Goal: Information Seeking & Learning: Check status

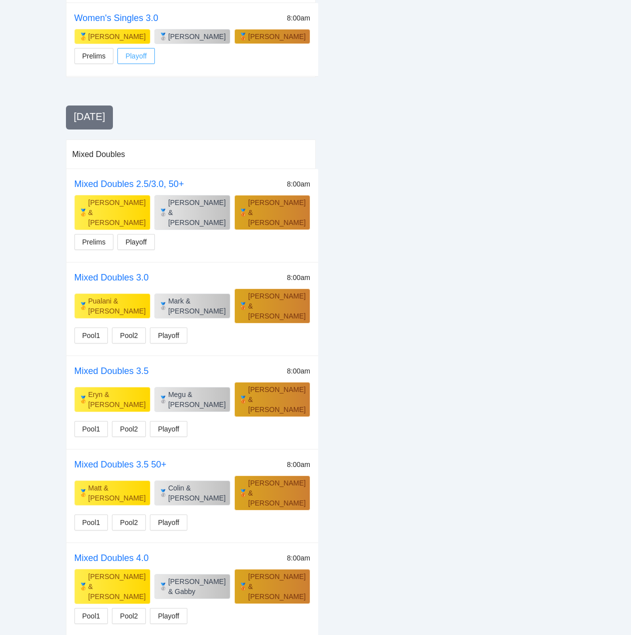
scroll to position [722, 0]
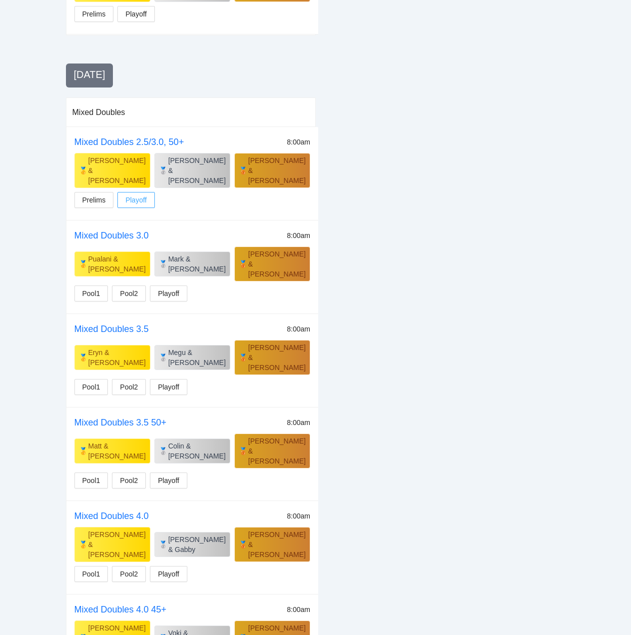
click at [141, 194] on span "Playoff" at bounding box center [135, 199] width 21 height 11
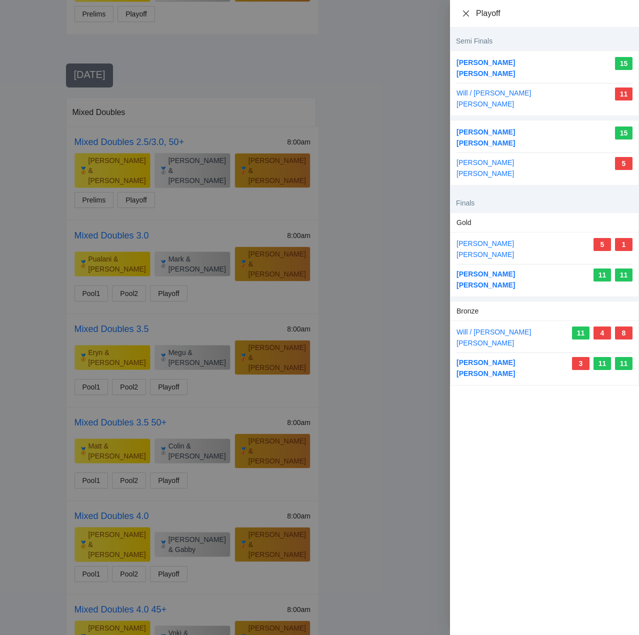
drag, startPoint x: 466, startPoint y: 14, endPoint x: 468, endPoint y: 19, distance: 5.9
click at [466, 14] on icon "close" at bounding box center [466, 13] width 6 height 6
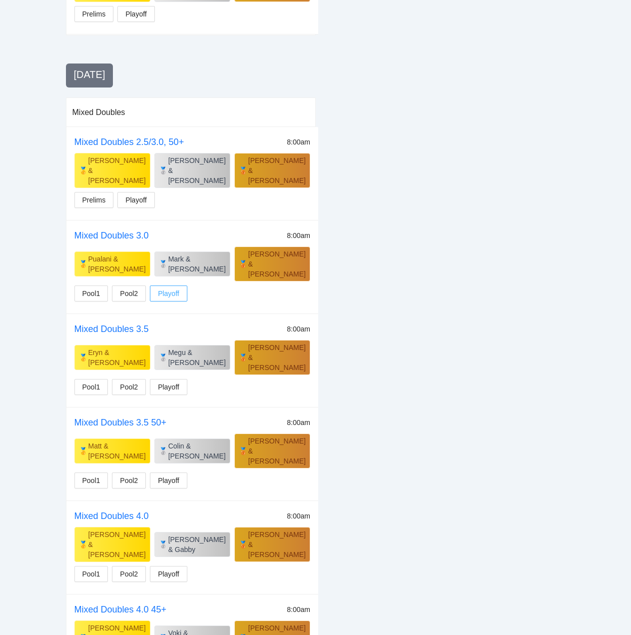
click at [167, 288] on span "Playoff" at bounding box center [168, 293] width 21 height 11
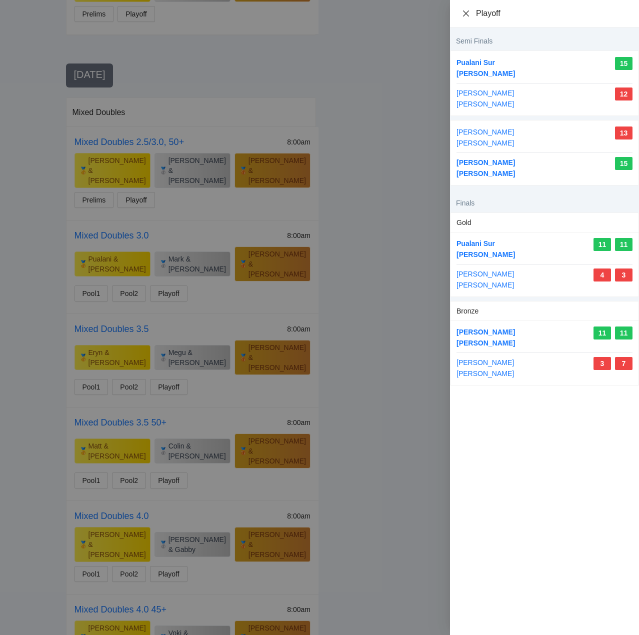
drag, startPoint x: 466, startPoint y: 10, endPoint x: 465, endPoint y: 28, distance: 18.6
click at [466, 11] on icon "close" at bounding box center [466, 13] width 8 height 8
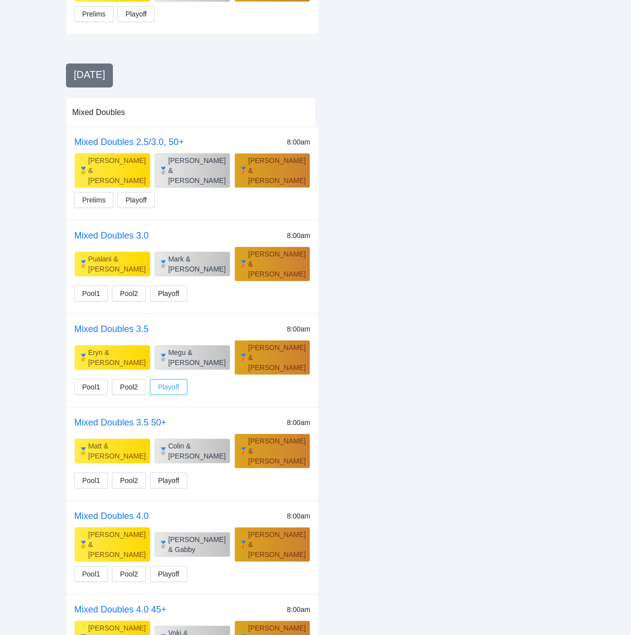
click at [168, 381] on span "Playoff" at bounding box center [168, 386] width 21 height 11
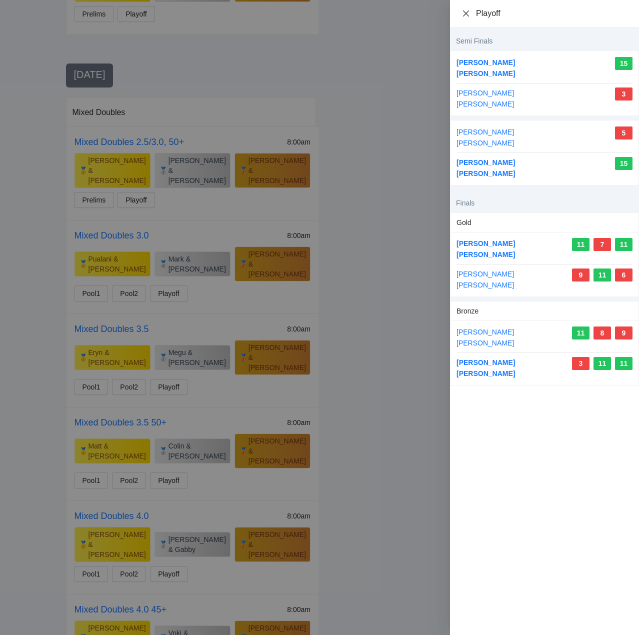
click at [465, 13] on icon "close" at bounding box center [466, 13] width 8 height 8
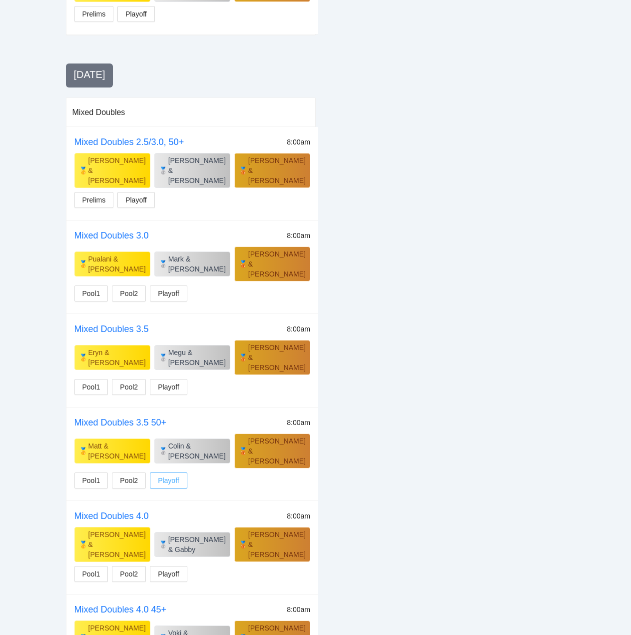
click at [171, 472] on button "Playoff" at bounding box center [168, 480] width 37 height 16
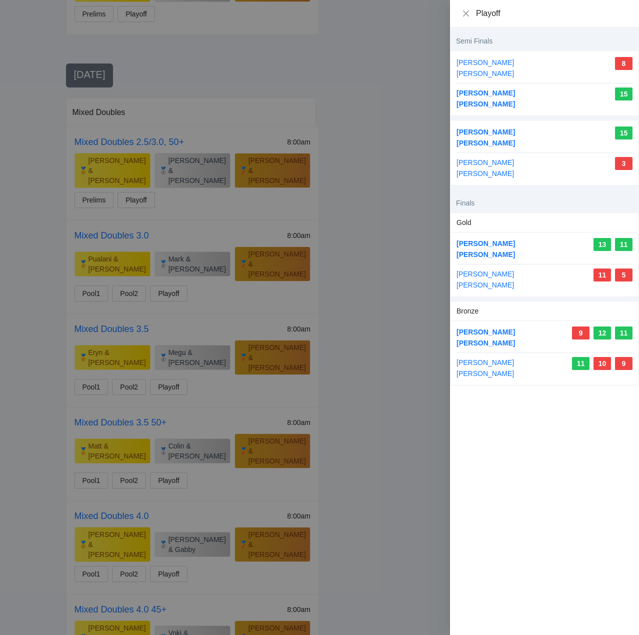
click at [459, 12] on div "Playoff" at bounding box center [544, 13] width 189 height 27
click at [461, 11] on div "Playoff" at bounding box center [544, 13] width 189 height 27
drag, startPoint x: 465, startPoint y: 11, endPoint x: 461, endPoint y: 23, distance: 12.5
click at [465, 14] on icon "close" at bounding box center [466, 13] width 8 height 8
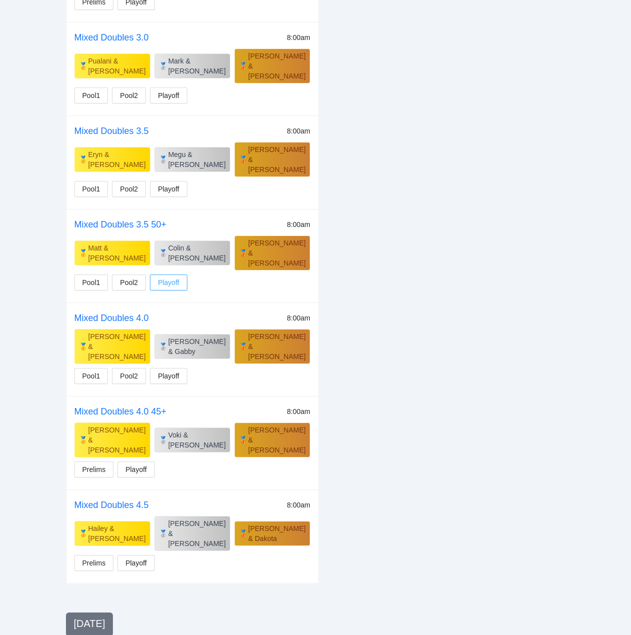
scroll to position [972, 0]
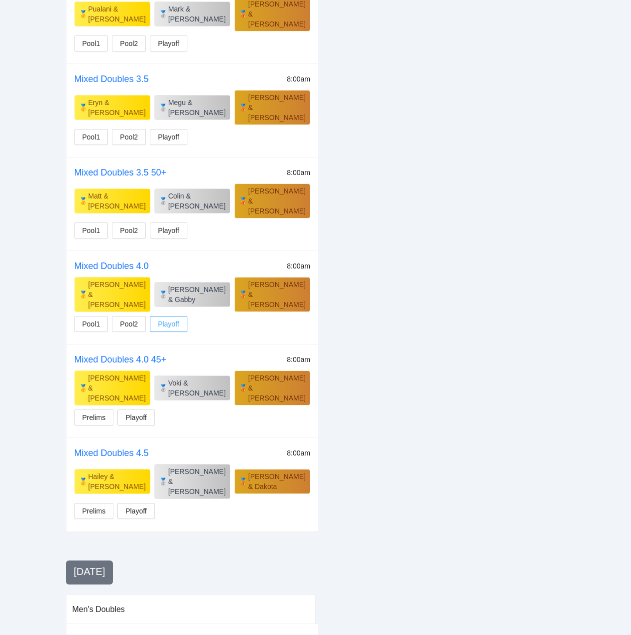
click at [171, 318] on span "Playoff" at bounding box center [168, 323] width 21 height 11
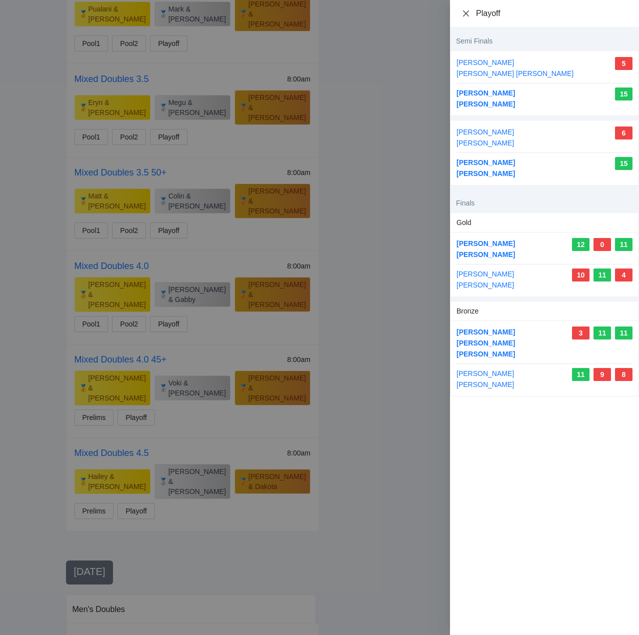
click at [466, 12] on icon "close" at bounding box center [466, 13] width 6 height 6
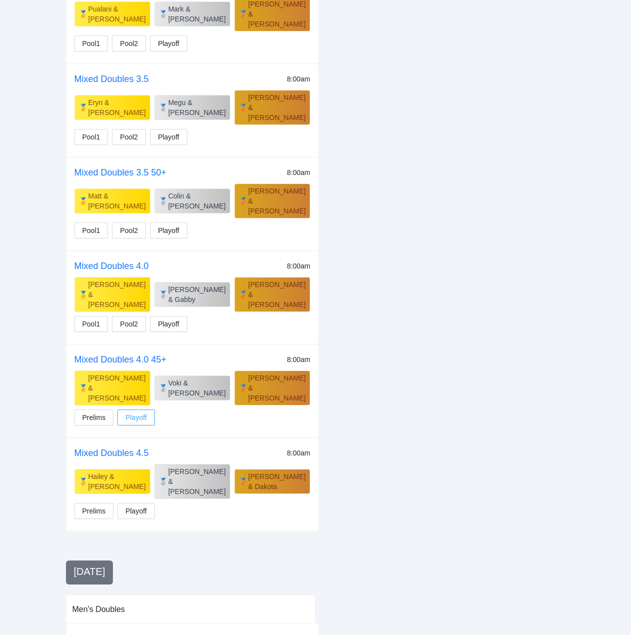
click at [142, 412] on span "Playoff" at bounding box center [135, 417] width 21 height 11
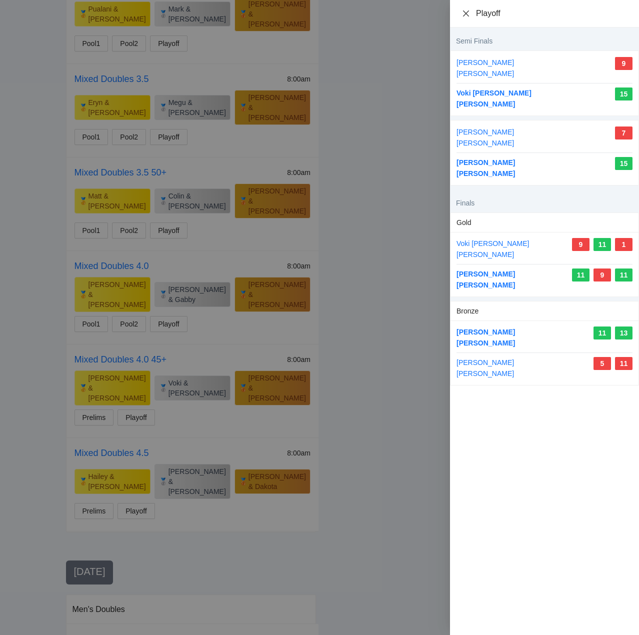
drag, startPoint x: 464, startPoint y: 11, endPoint x: 439, endPoint y: 40, distance: 38.3
click at [464, 11] on icon "close" at bounding box center [466, 13] width 8 height 8
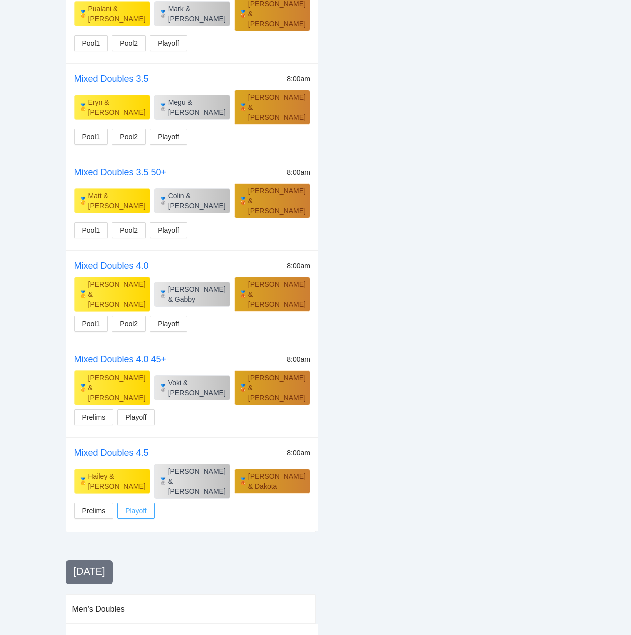
click at [139, 505] on span "Playoff" at bounding box center [135, 510] width 21 height 11
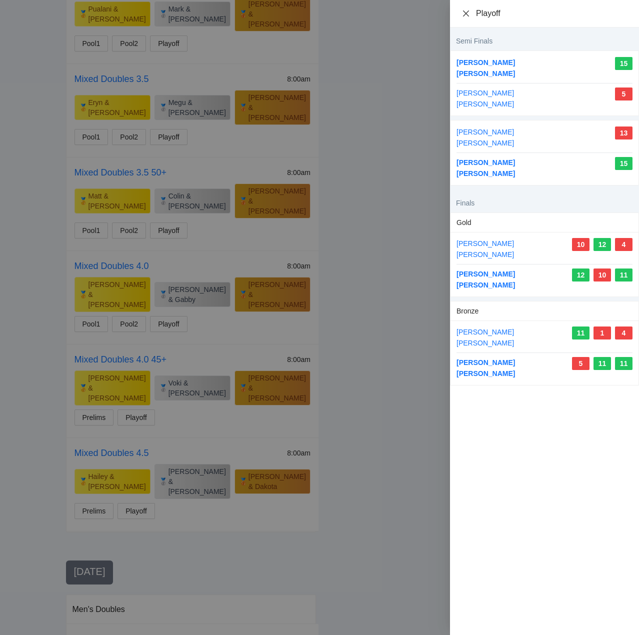
click at [463, 10] on icon "close" at bounding box center [466, 13] width 8 height 8
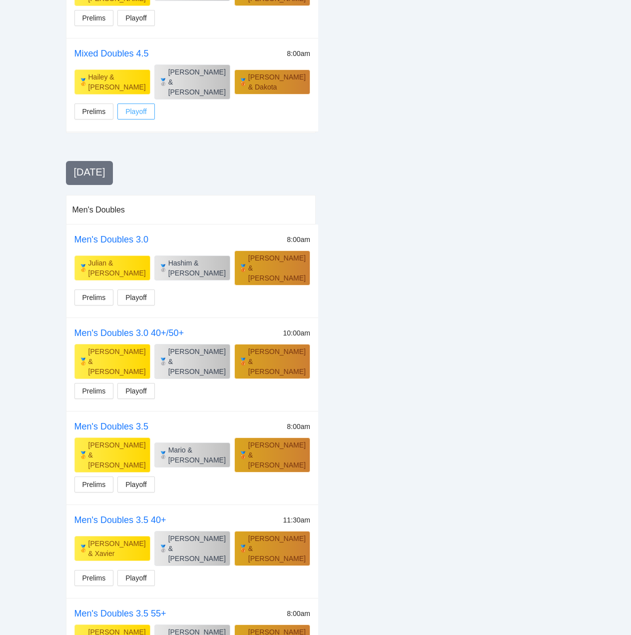
scroll to position [1372, 0]
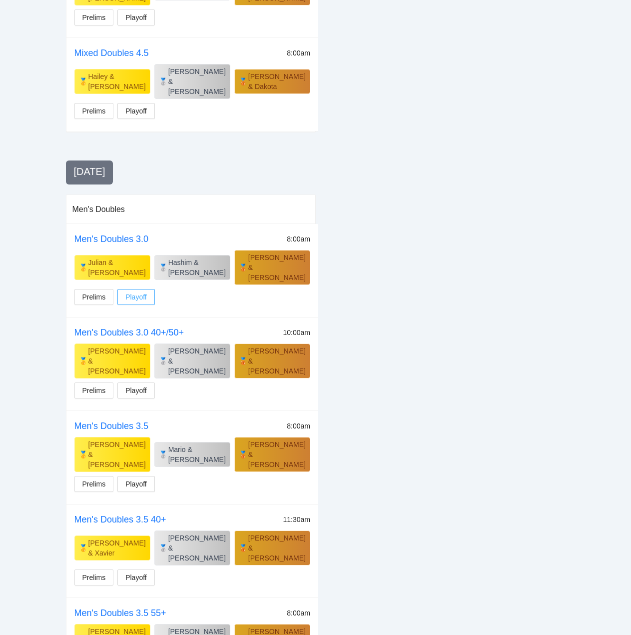
click at [138, 291] on span "Playoff" at bounding box center [135, 296] width 21 height 11
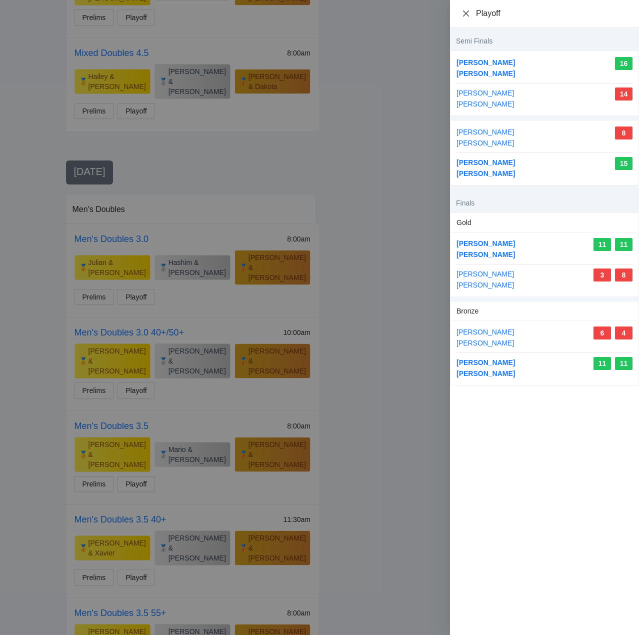
click at [465, 10] on icon "close" at bounding box center [466, 13] width 8 height 8
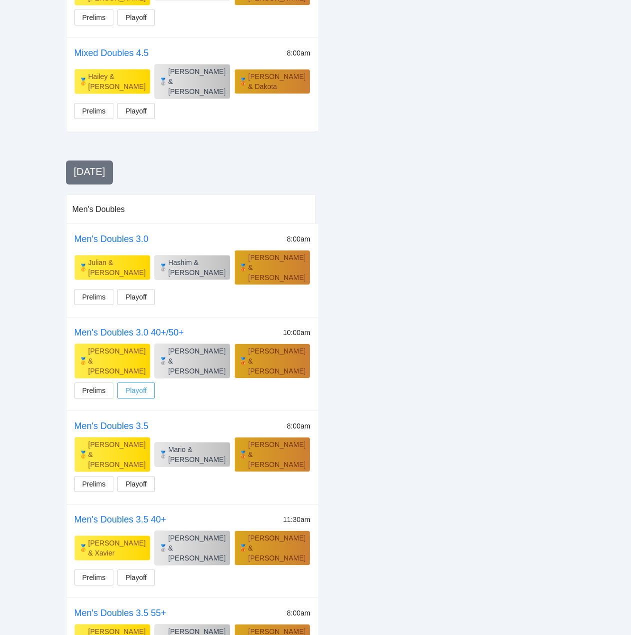
click at [143, 385] on span "Playoff" at bounding box center [135, 390] width 21 height 11
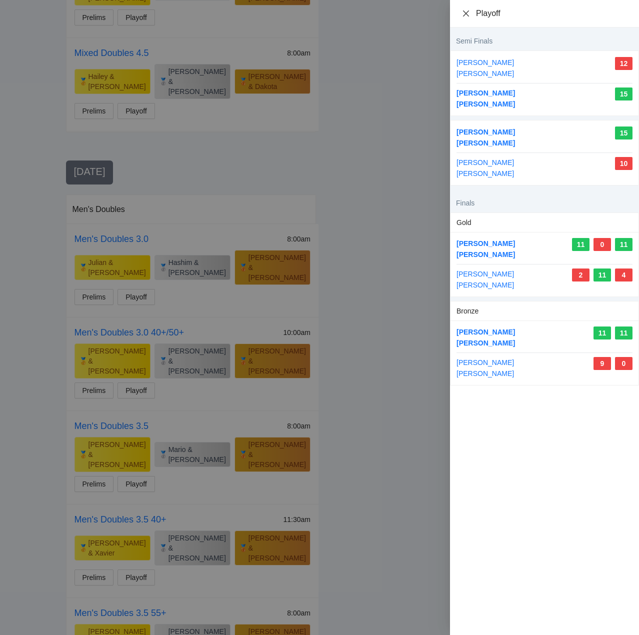
drag, startPoint x: 467, startPoint y: 10, endPoint x: 464, endPoint y: 20, distance: 9.8
click at [467, 13] on icon "close" at bounding box center [466, 13] width 8 height 8
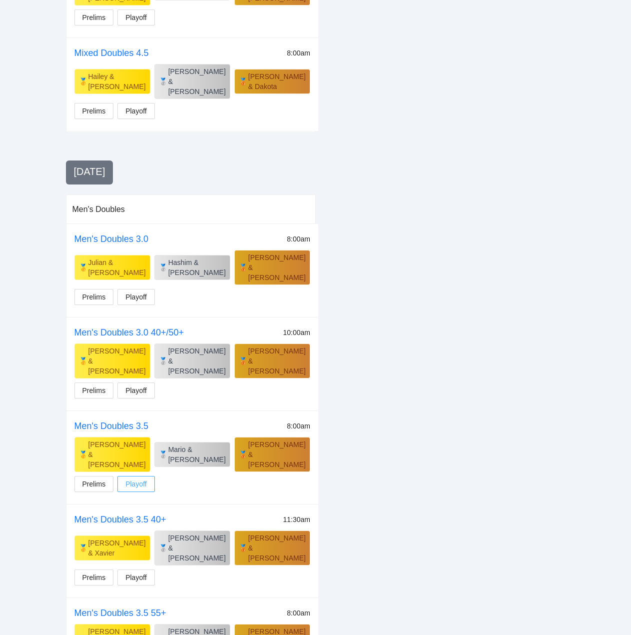
click at [140, 478] on span "Playoff" at bounding box center [135, 483] width 21 height 11
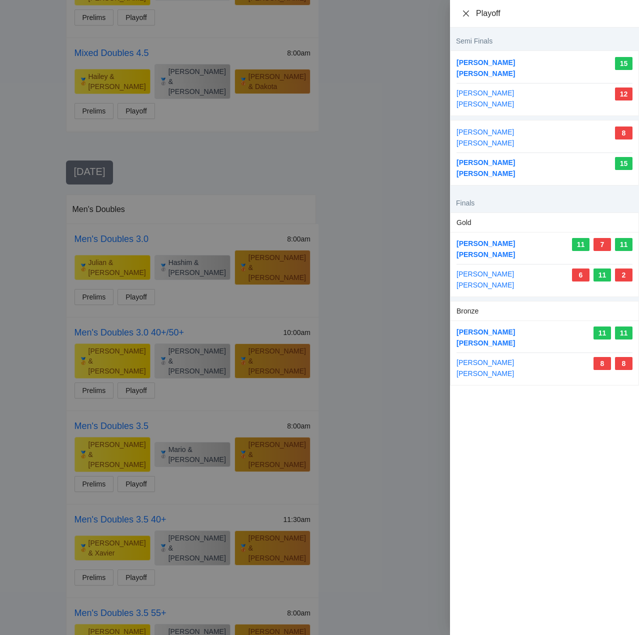
click at [469, 13] on icon "close" at bounding box center [466, 13] width 8 height 8
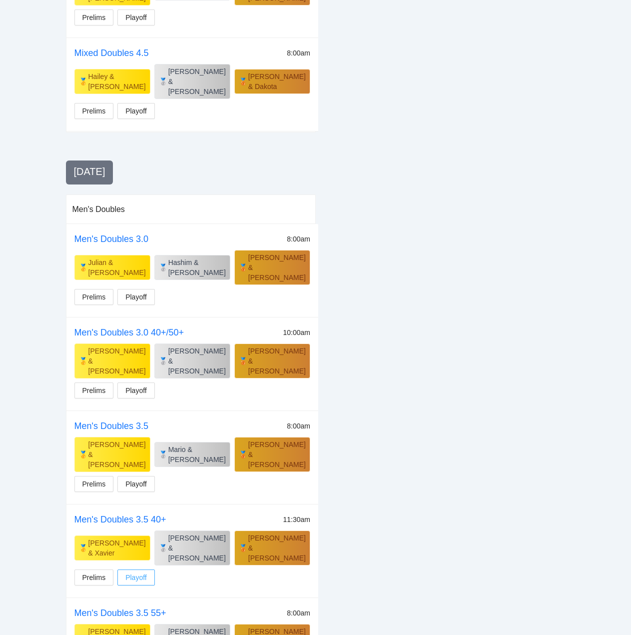
click at [136, 572] on span "Playoff" at bounding box center [135, 577] width 21 height 11
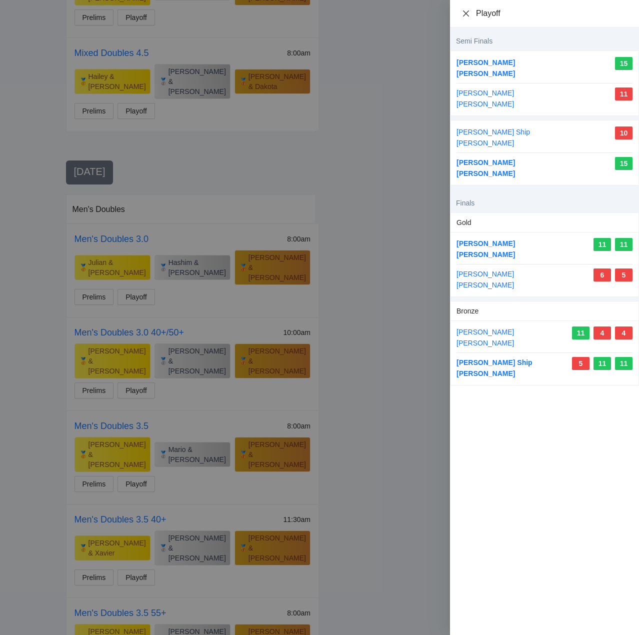
click at [465, 11] on icon "close" at bounding box center [466, 13] width 8 height 8
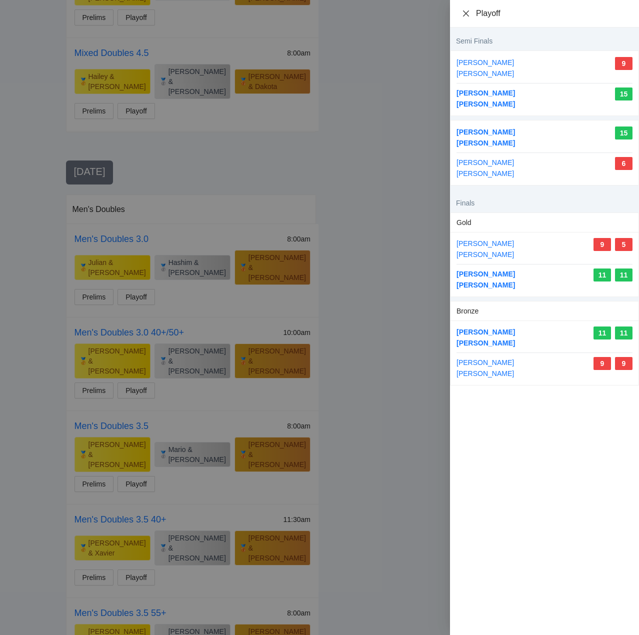
click at [462, 11] on icon "close" at bounding box center [466, 13] width 8 height 8
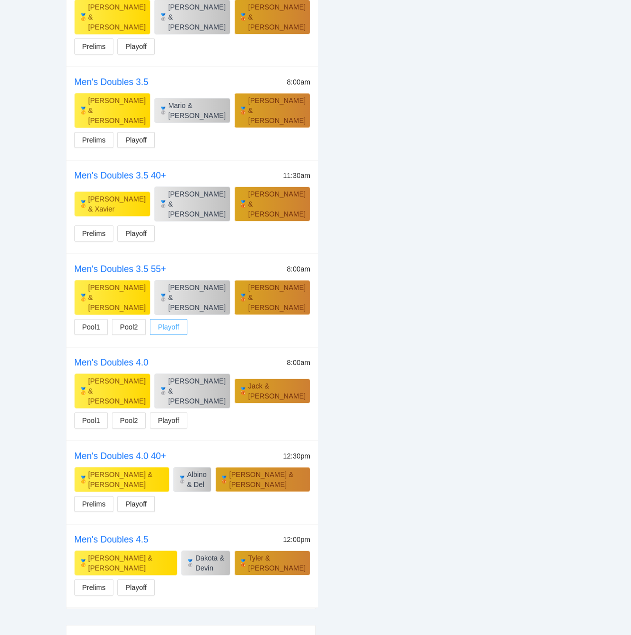
scroll to position [1722, 0]
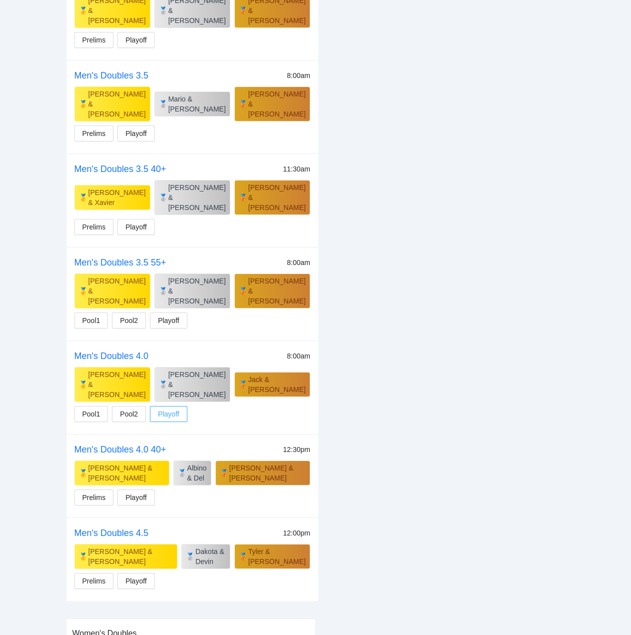
click at [167, 408] on span "Playoff" at bounding box center [168, 413] width 21 height 11
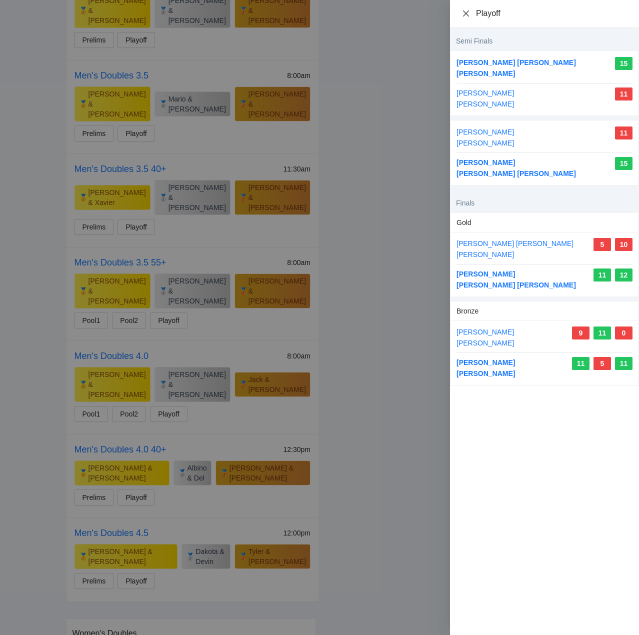
click at [463, 11] on icon "close" at bounding box center [466, 13] width 6 height 6
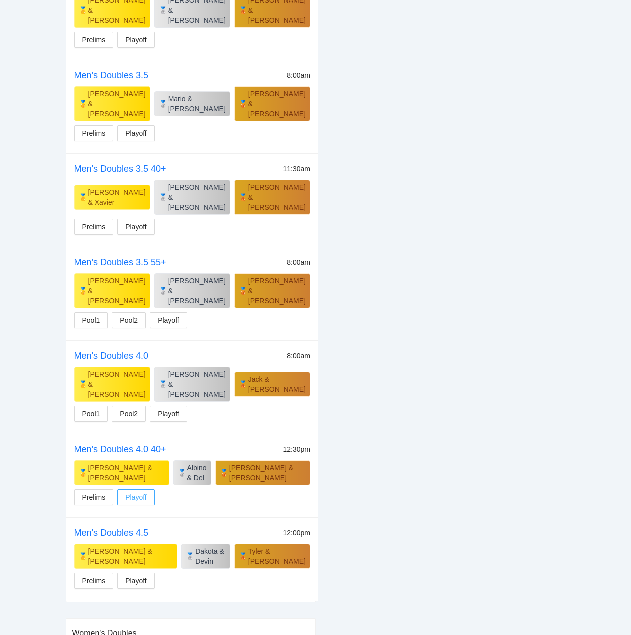
click at [141, 492] on span "Playoff" at bounding box center [135, 497] width 21 height 11
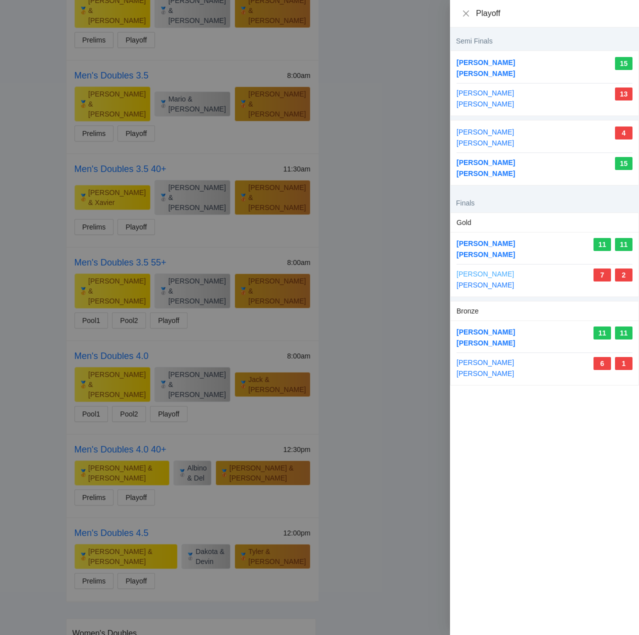
click at [490, 272] on link "[PERSON_NAME]" at bounding box center [484, 274] width 57 height 8
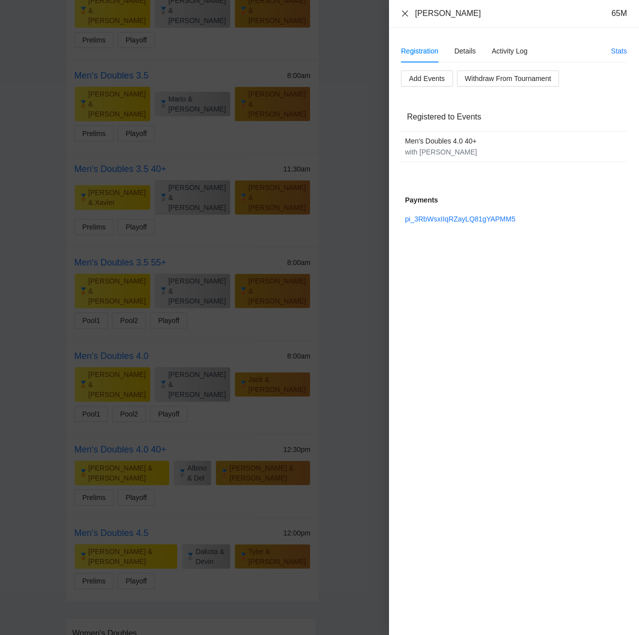
click at [406, 14] on icon "close" at bounding box center [405, 13] width 8 height 8
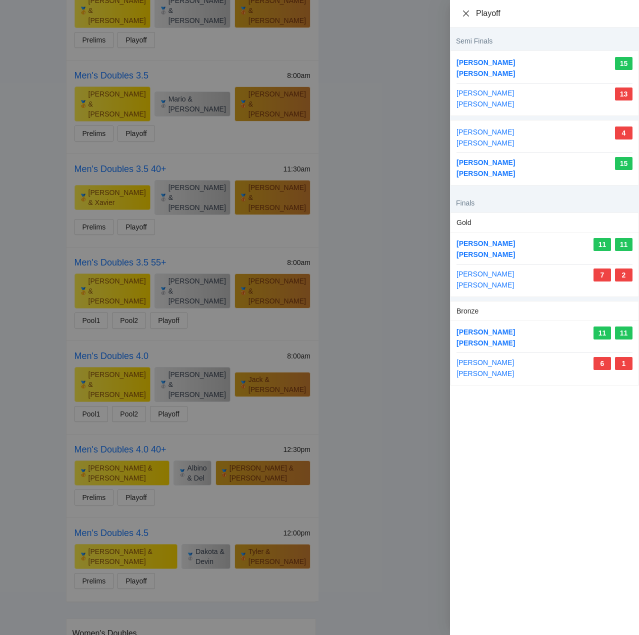
drag, startPoint x: 463, startPoint y: 11, endPoint x: 466, endPoint y: 20, distance: 9.3
click at [463, 12] on icon "close" at bounding box center [466, 13] width 8 height 8
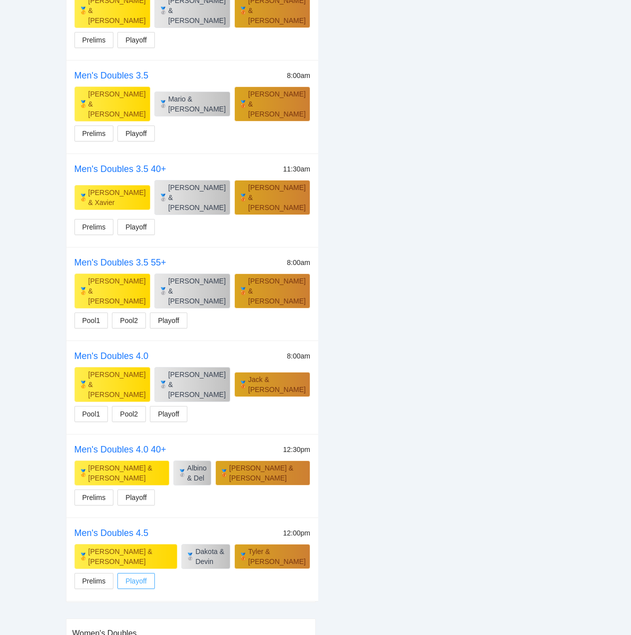
click at [138, 575] on span "Playoff" at bounding box center [135, 580] width 21 height 11
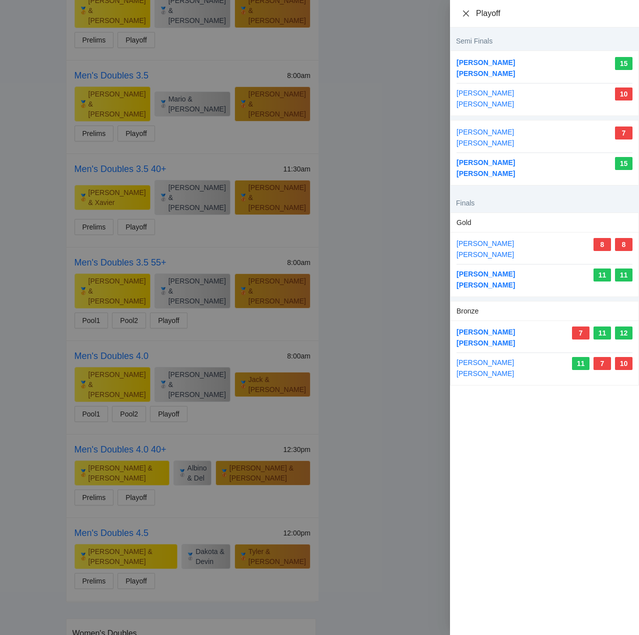
click at [464, 13] on icon "close" at bounding box center [466, 13] width 8 height 8
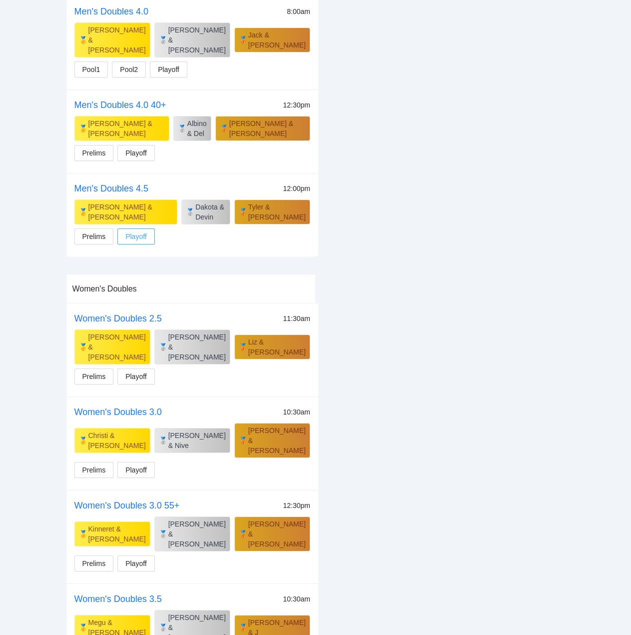
scroll to position [2070, 0]
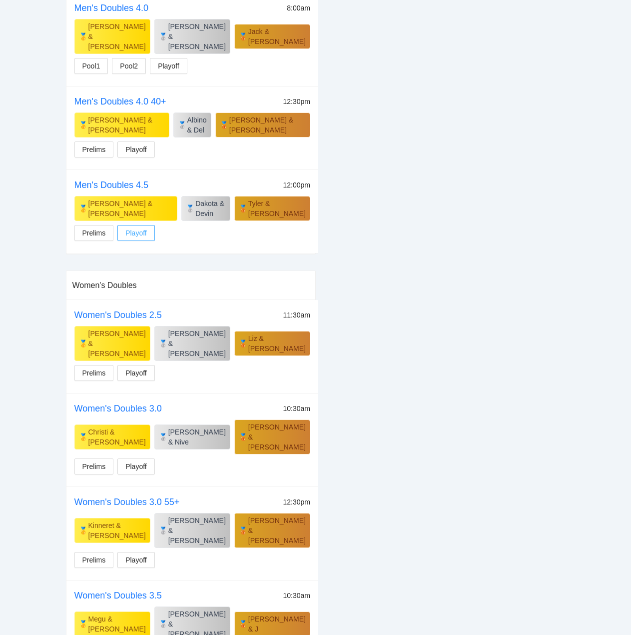
click at [117, 225] on button "Playoff" at bounding box center [135, 233] width 37 height 16
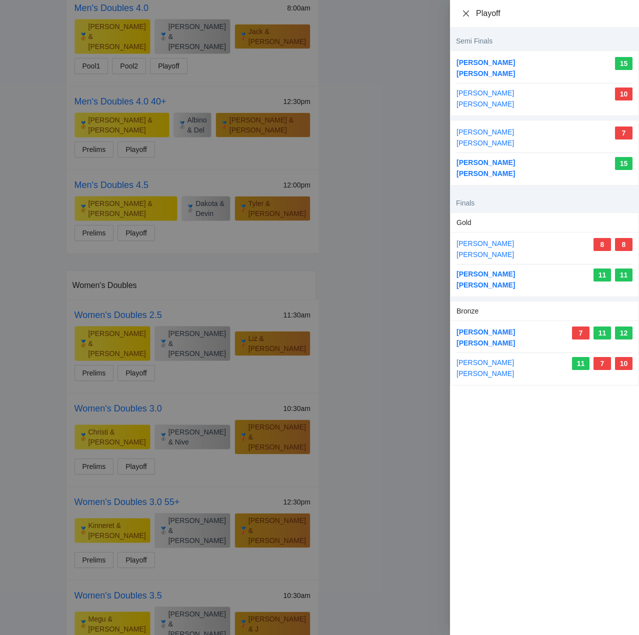
click at [465, 12] on icon "close" at bounding box center [466, 13] width 6 height 6
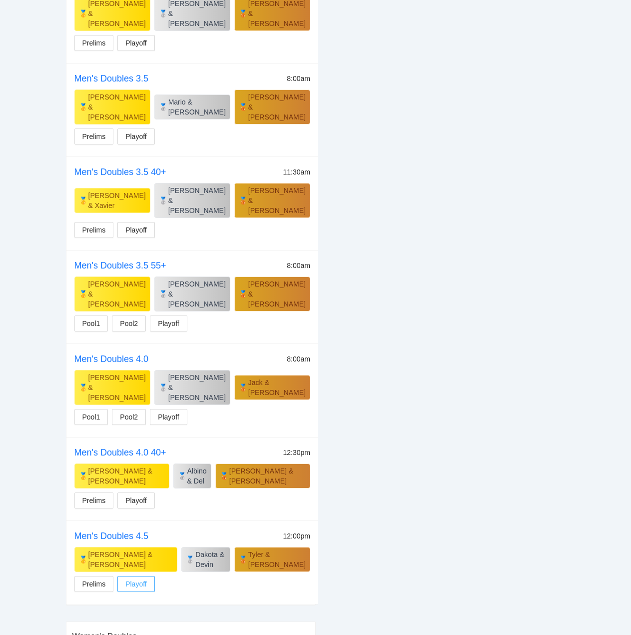
scroll to position [1670, 0]
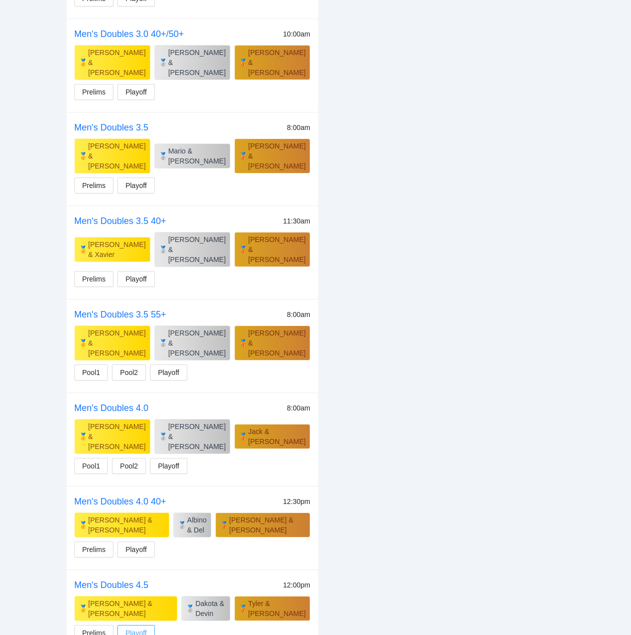
click at [136, 627] on span "Playoff" at bounding box center [135, 632] width 21 height 11
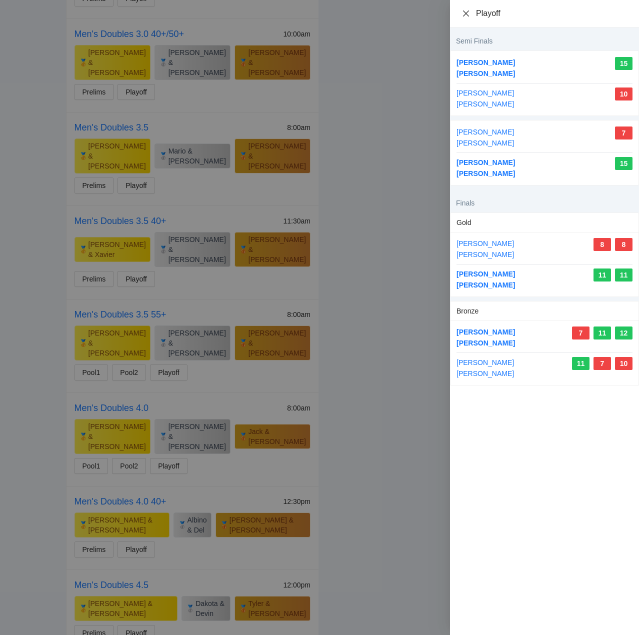
drag, startPoint x: 463, startPoint y: 12, endPoint x: 466, endPoint y: 18, distance: 7.4
click at [463, 13] on icon "close" at bounding box center [466, 13] width 8 height 8
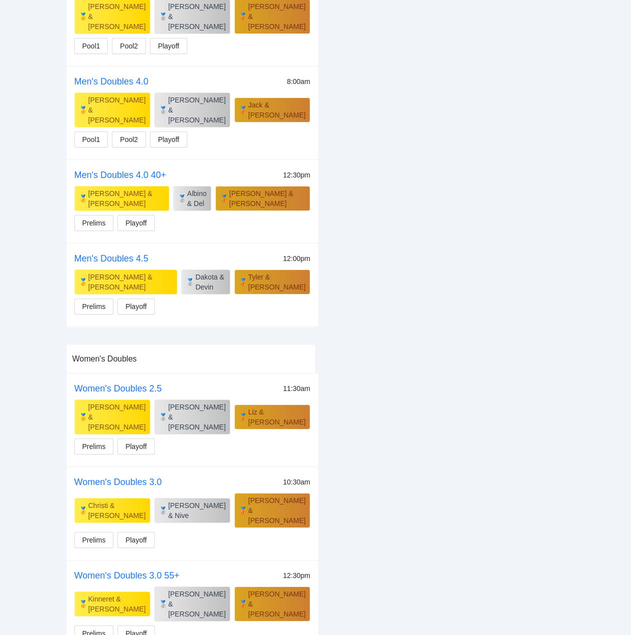
scroll to position [2020, 0]
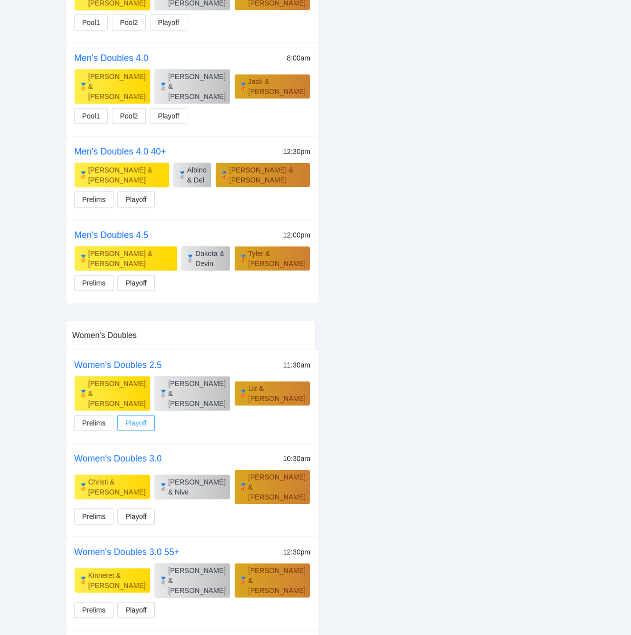
click at [140, 417] on span "Playoff" at bounding box center [135, 422] width 21 height 11
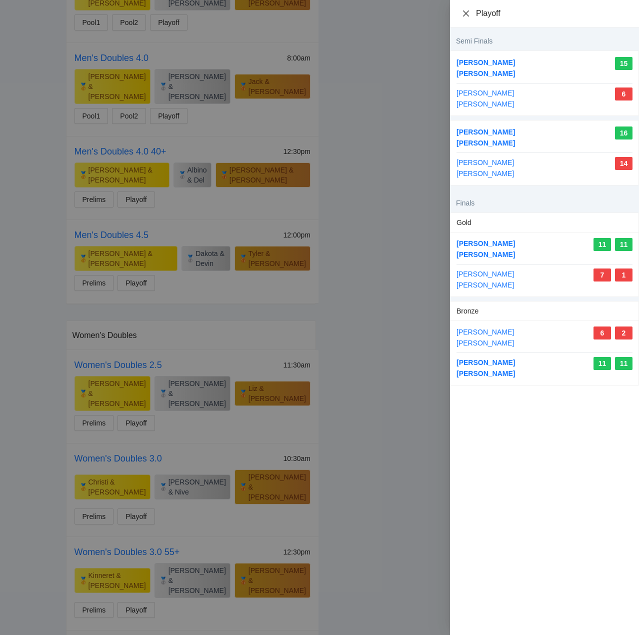
click at [468, 13] on icon "close" at bounding box center [466, 13] width 8 height 8
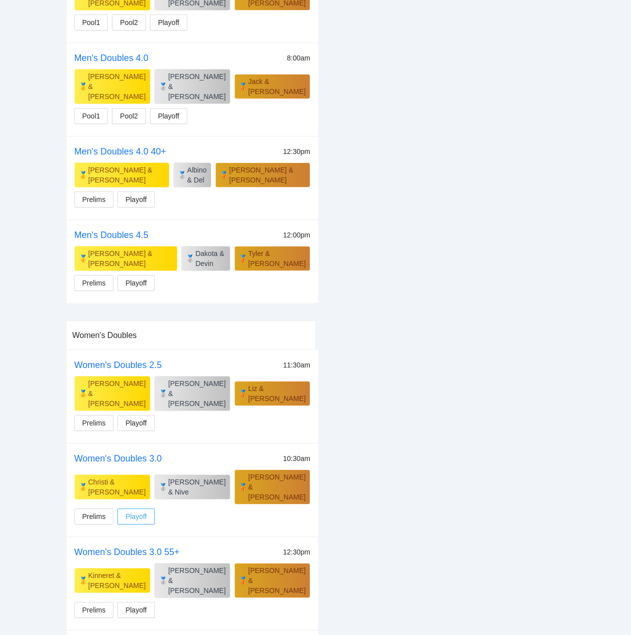
click at [143, 511] on span "Playoff" at bounding box center [135, 516] width 21 height 11
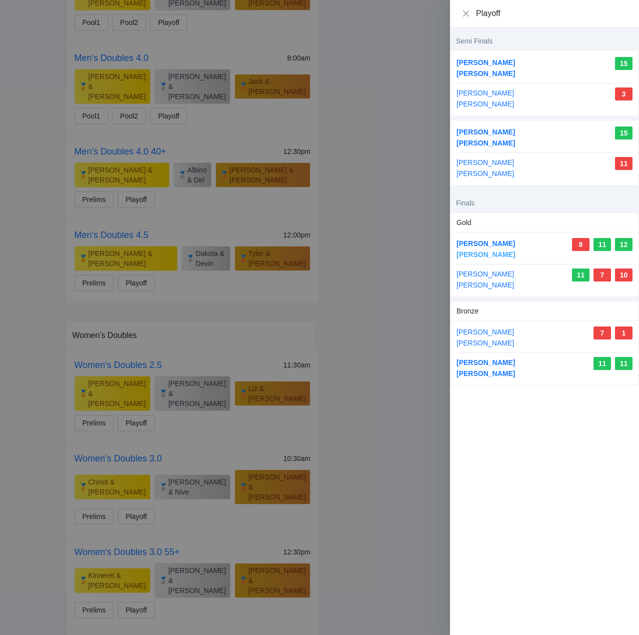
click at [487, 254] on link "[PERSON_NAME]" at bounding box center [485, 254] width 58 height 8
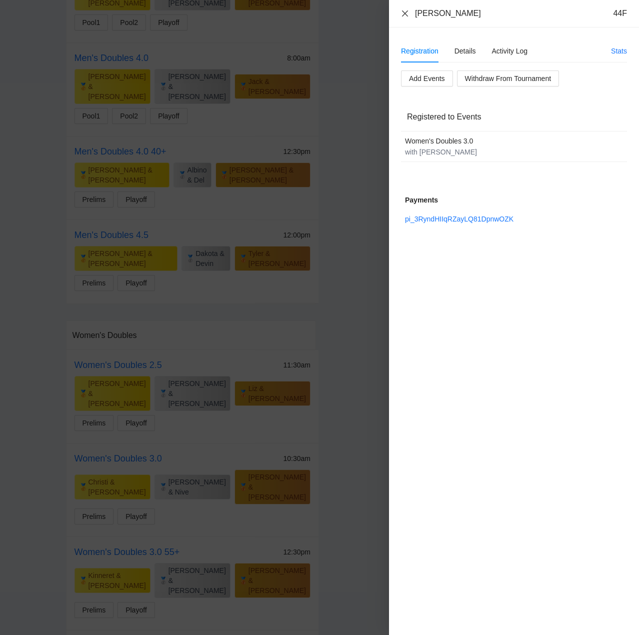
click at [408, 14] on icon "close" at bounding box center [405, 13] width 8 height 8
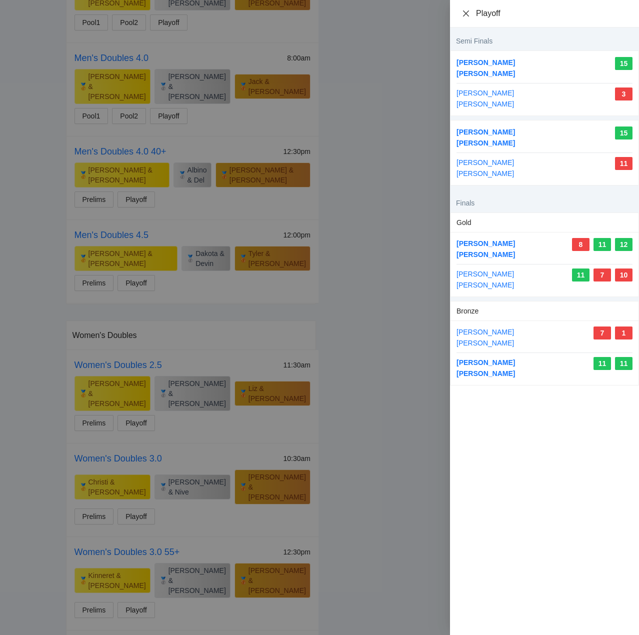
click at [462, 13] on div "Playoff" at bounding box center [544, 13] width 189 height 27
click at [467, 13] on icon "close" at bounding box center [466, 13] width 8 height 8
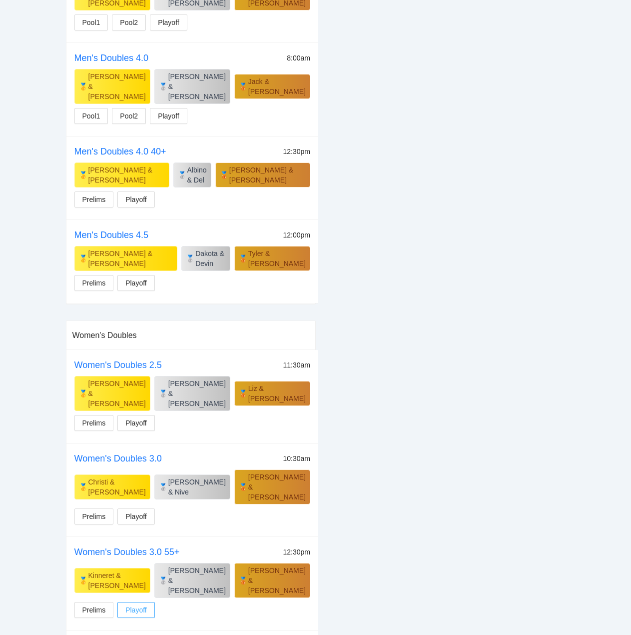
click at [141, 604] on span "Playoff" at bounding box center [135, 609] width 21 height 11
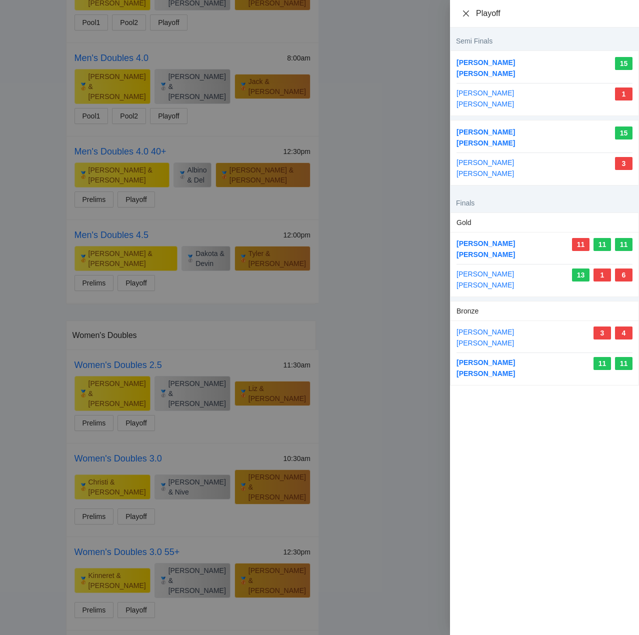
click at [464, 14] on icon "close" at bounding box center [466, 13] width 8 height 8
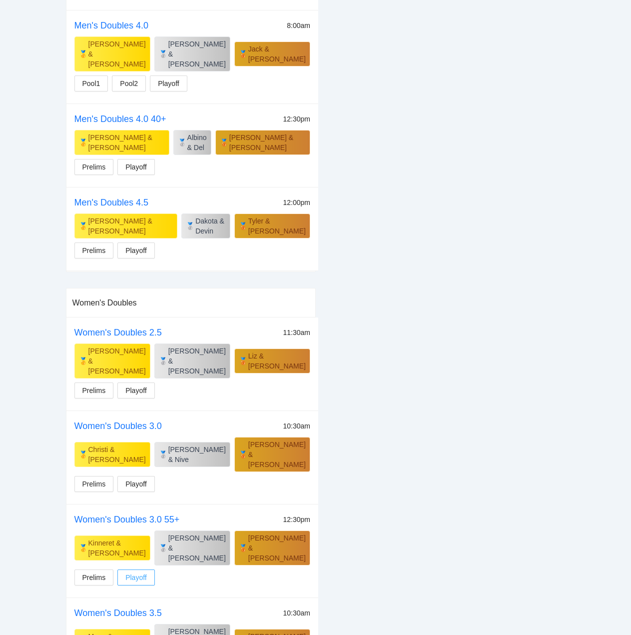
scroll to position [2070, 0]
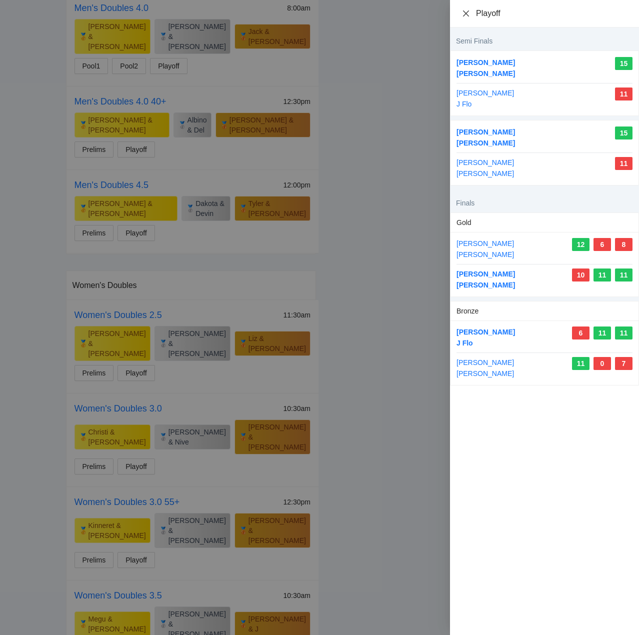
drag, startPoint x: 465, startPoint y: 11, endPoint x: 462, endPoint y: 23, distance: 12.5
click at [465, 12] on icon "close" at bounding box center [466, 13] width 8 height 8
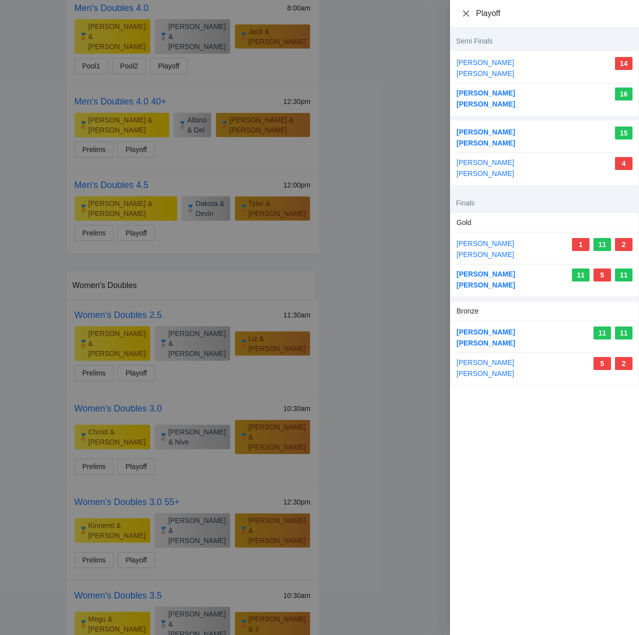
drag, startPoint x: 468, startPoint y: 13, endPoint x: 465, endPoint y: 19, distance: 6.0
click at [467, 14] on icon "close" at bounding box center [466, 13] width 8 height 8
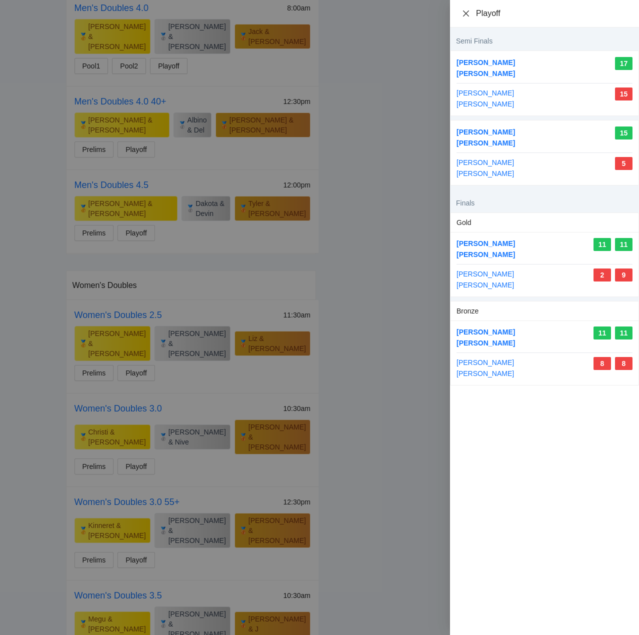
click at [466, 12] on icon "close" at bounding box center [466, 13] width 8 height 8
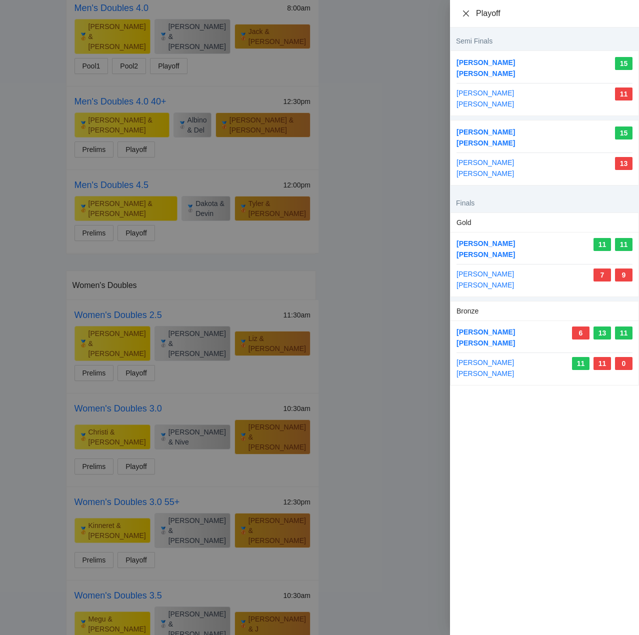
drag, startPoint x: 464, startPoint y: 10, endPoint x: 464, endPoint y: 15, distance: 5.5
click at [464, 10] on icon "close" at bounding box center [466, 13] width 8 height 8
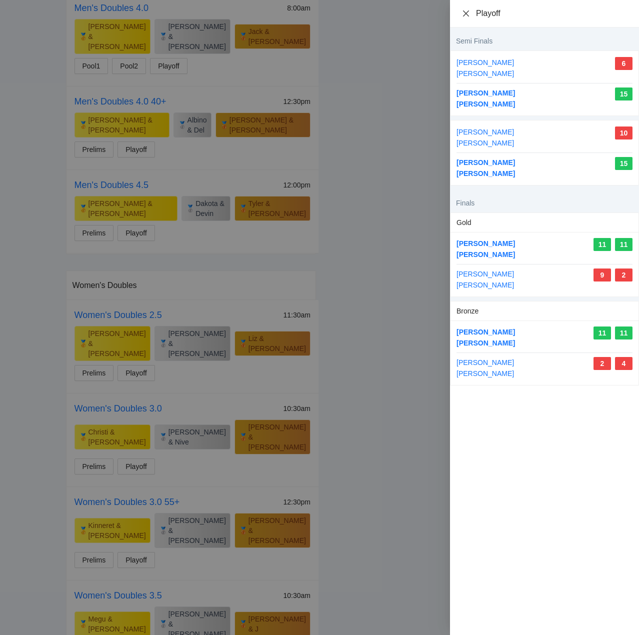
click at [464, 10] on icon "close" at bounding box center [466, 13] width 8 height 8
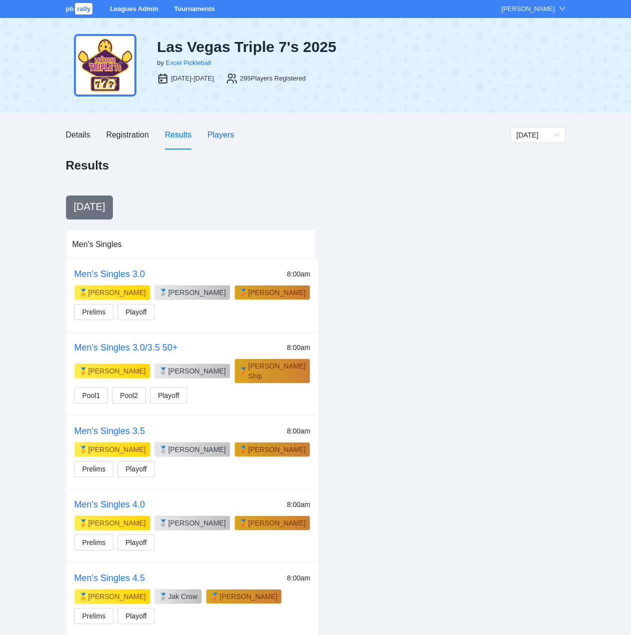
click at [218, 132] on div "Players" at bounding box center [220, 134] width 26 height 12
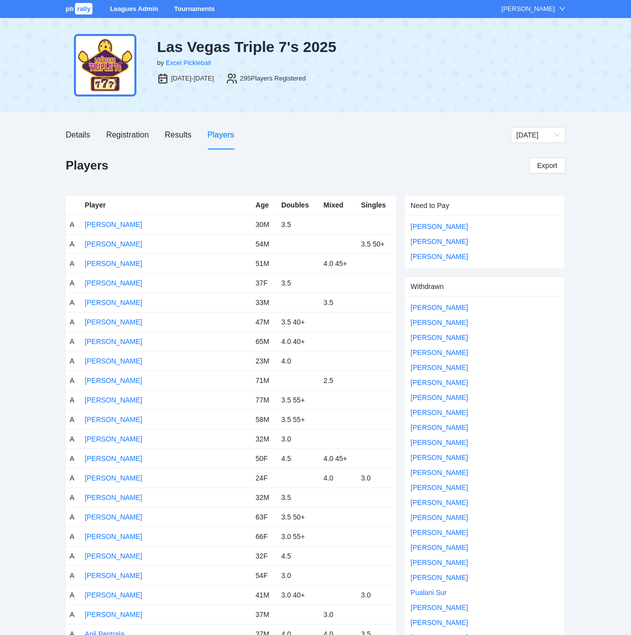
drag, startPoint x: 200, startPoint y: 5, endPoint x: 202, endPoint y: 13, distance: 8.7
click at [200, 6] on link "Tournaments" at bounding box center [194, 8] width 40 height 7
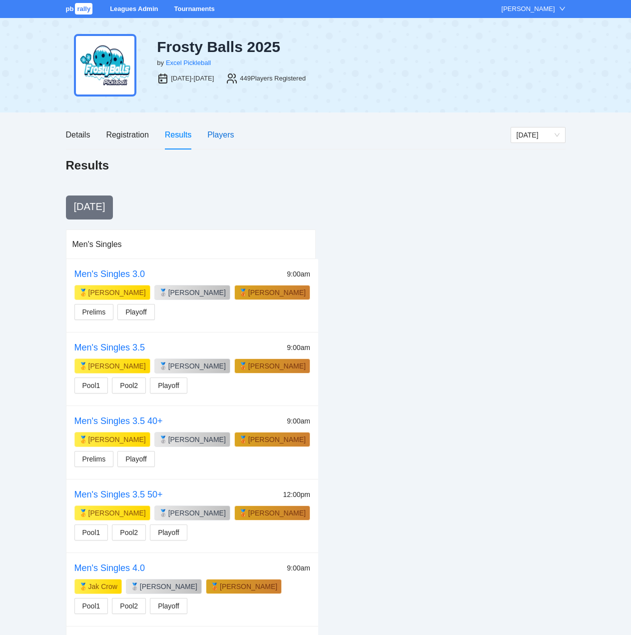
click at [223, 136] on div "Players" at bounding box center [220, 134] width 26 height 12
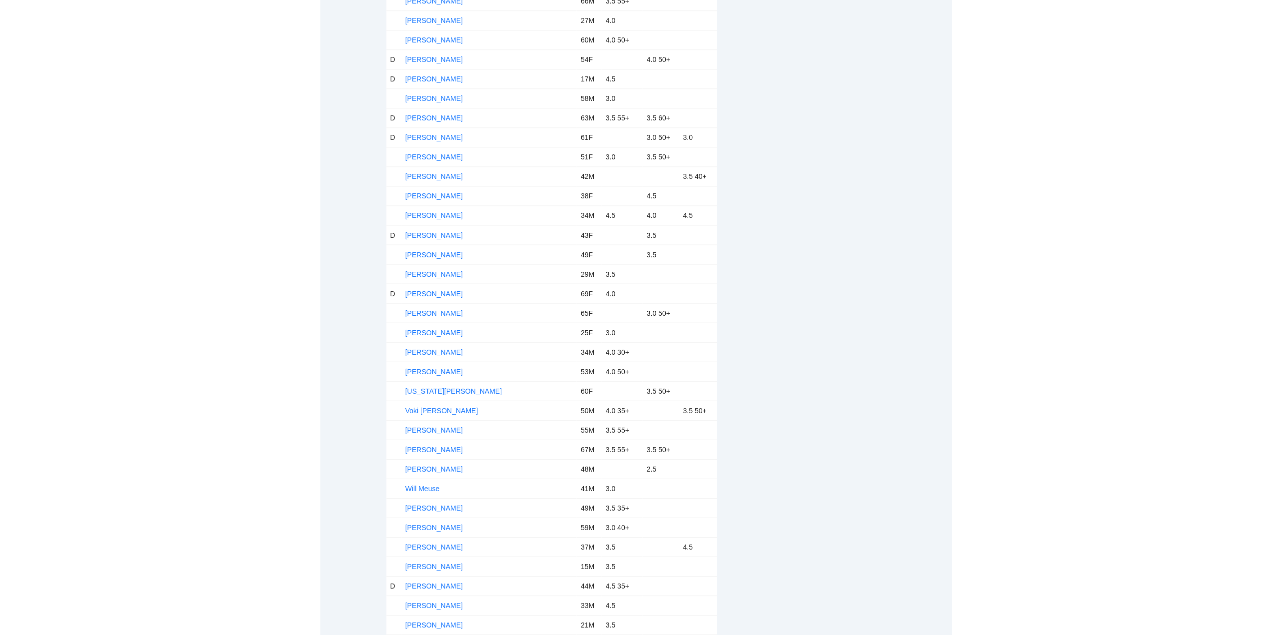
scroll to position [8332, 0]
